Goal: Task Accomplishment & Management: Complete application form

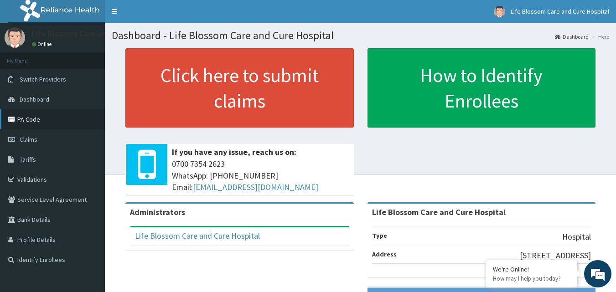
click at [38, 125] on link "PA Code" at bounding box center [52, 119] width 105 height 20
click at [27, 136] on span "Claims" at bounding box center [29, 139] width 18 height 8
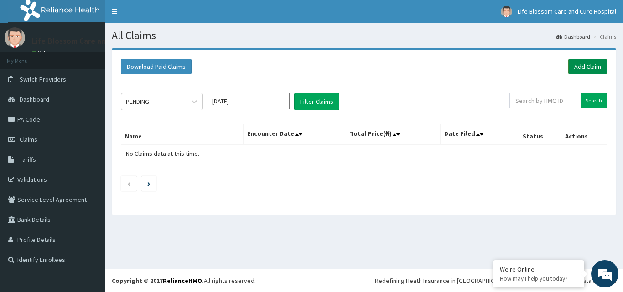
click at [573, 68] on link "Add Claim" at bounding box center [587, 66] width 39 height 15
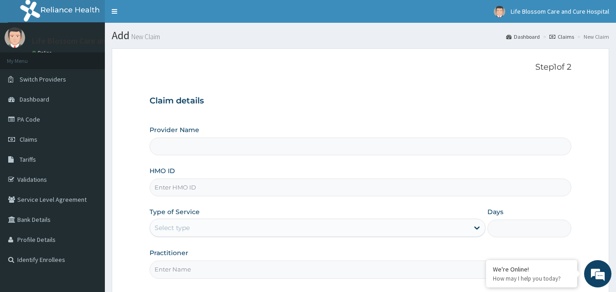
type input "Life Blossom Care and Cure Hospital"
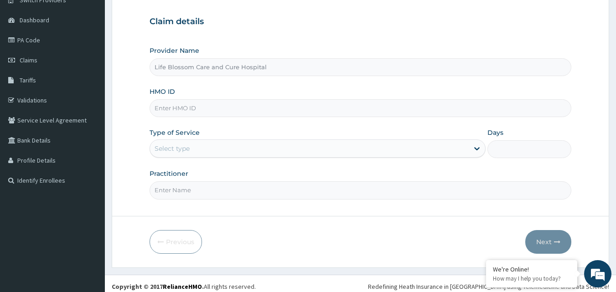
scroll to position [85, 0]
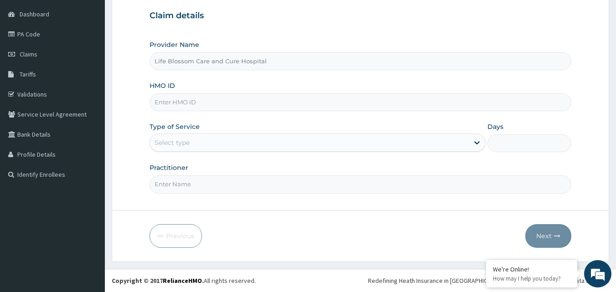
click at [201, 98] on input "HMO ID" at bounding box center [360, 102] width 422 height 18
paste input "ACQ/10050/B"
type input "ACQ/10050/B"
click at [177, 132] on div "Type of Service Select type" at bounding box center [317, 137] width 336 height 30
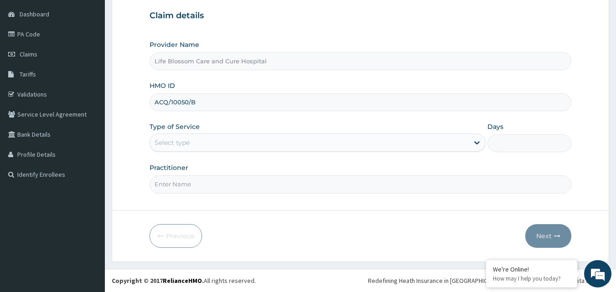
click at [180, 142] on div "Select type" at bounding box center [172, 142] width 35 height 9
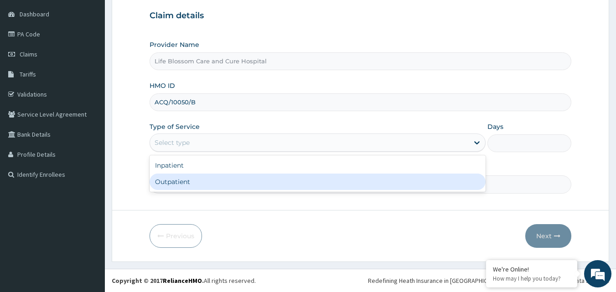
click at [182, 178] on div "Outpatient" at bounding box center [317, 182] width 336 height 16
type input "1"
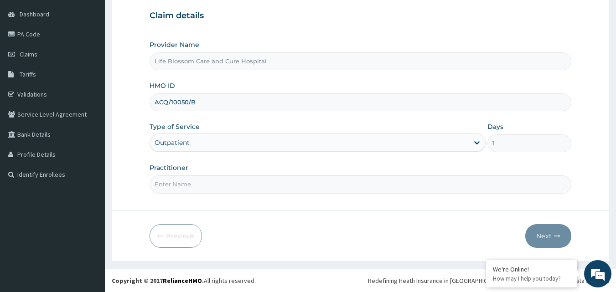
click at [182, 180] on input "Practitioner" at bounding box center [360, 184] width 422 height 18
type input "DR IDEMUDIA"
click at [541, 237] on button "Next" at bounding box center [548, 236] width 46 height 24
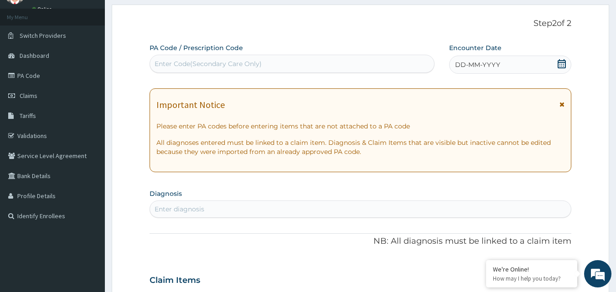
scroll to position [40, 0]
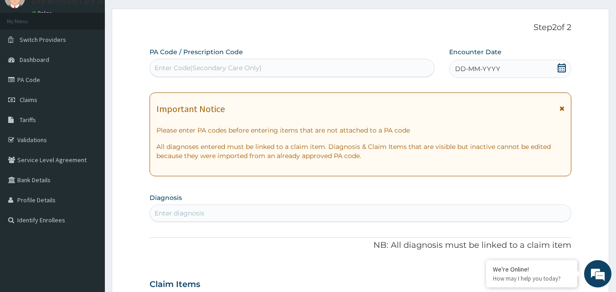
click at [242, 69] on div "Enter Code(Secondary Care Only)" at bounding box center [208, 67] width 107 height 9
paste input "PA/018561"
type input "PA/018561"
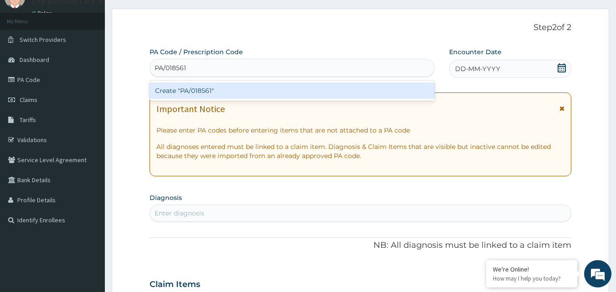
click at [231, 90] on div "Create "PA/018561"" at bounding box center [291, 90] width 285 height 16
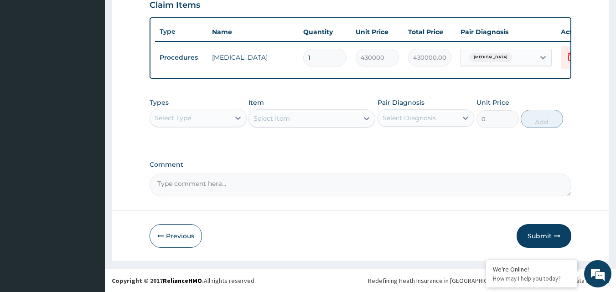
scroll to position [329, 0]
click at [546, 235] on button "Submit" at bounding box center [543, 236] width 55 height 24
